Goal: Find specific page/section: Find specific page/section

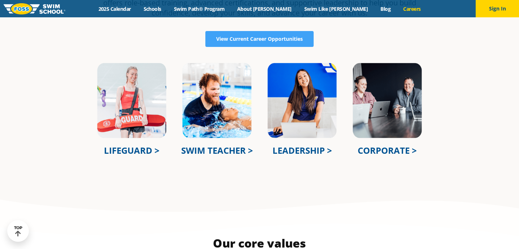
scroll to position [257, 0]
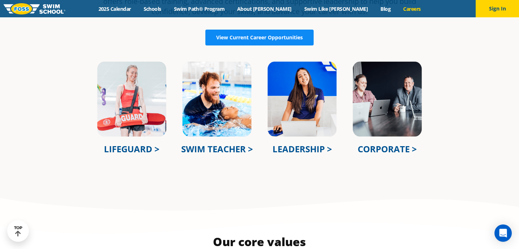
click at [237, 37] on span "View Current Career Opportunities" at bounding box center [259, 37] width 87 height 5
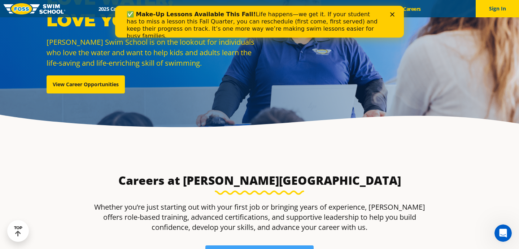
scroll to position [0, 0]
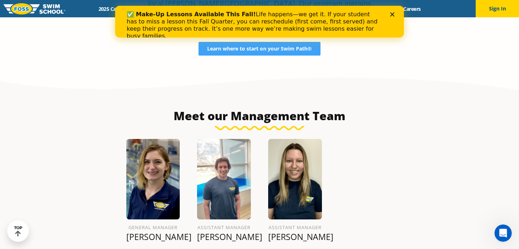
scroll to position [811, 0]
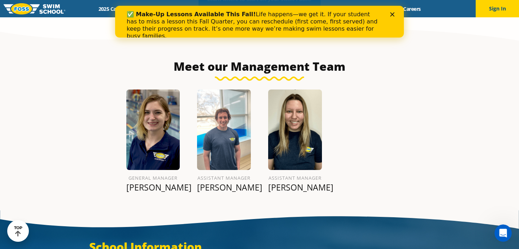
click at [392, 14] on polygon "Close" at bounding box center [392, 14] width 4 height 4
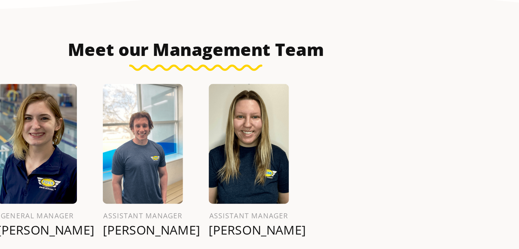
scroll to position [800, 0]
